Goal: Transaction & Acquisition: Purchase product/service

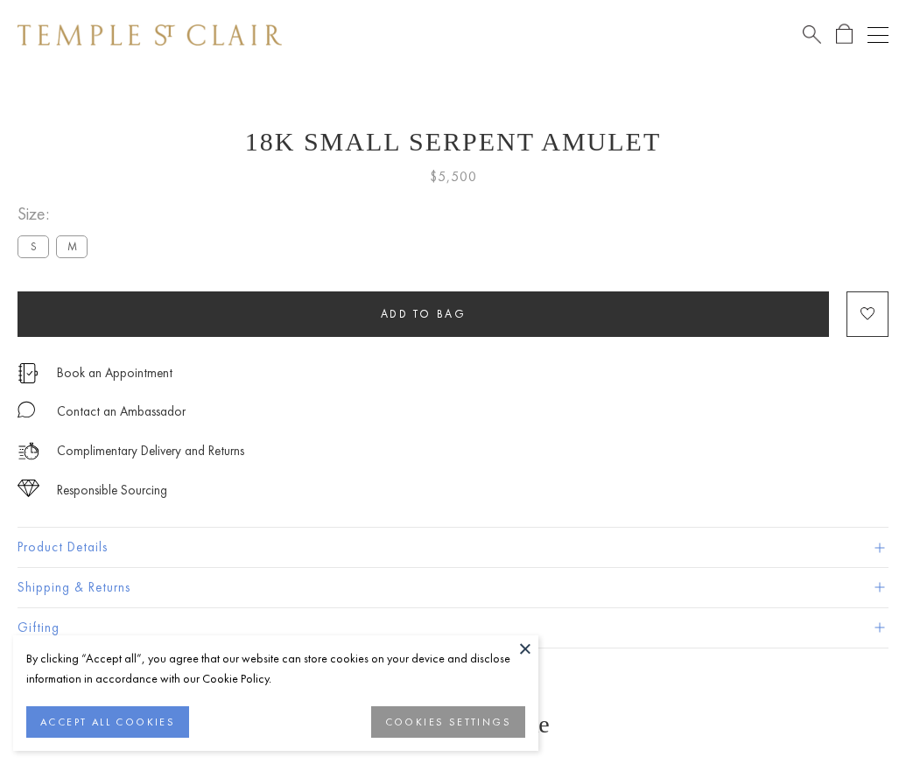
click at [423, 313] on span "Add to bag" at bounding box center [424, 313] width 86 height 15
